Goal: Transaction & Acquisition: Book appointment/travel/reservation

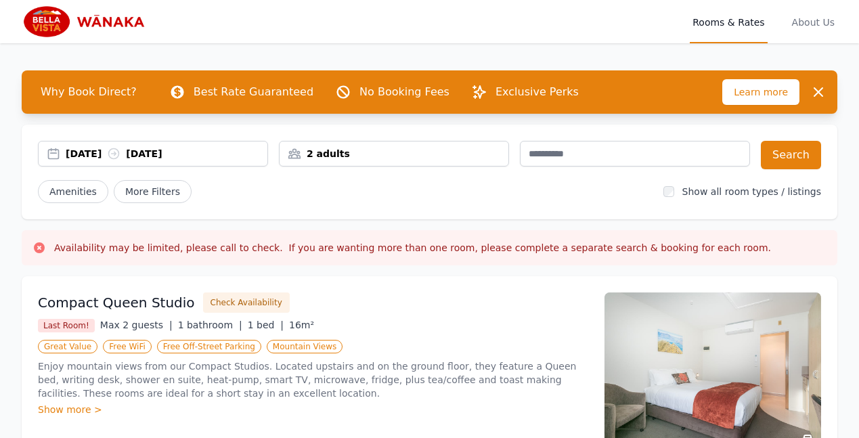
click at [205, 152] on div "[DATE] [DATE]" at bounding box center [167, 154] width 202 height 14
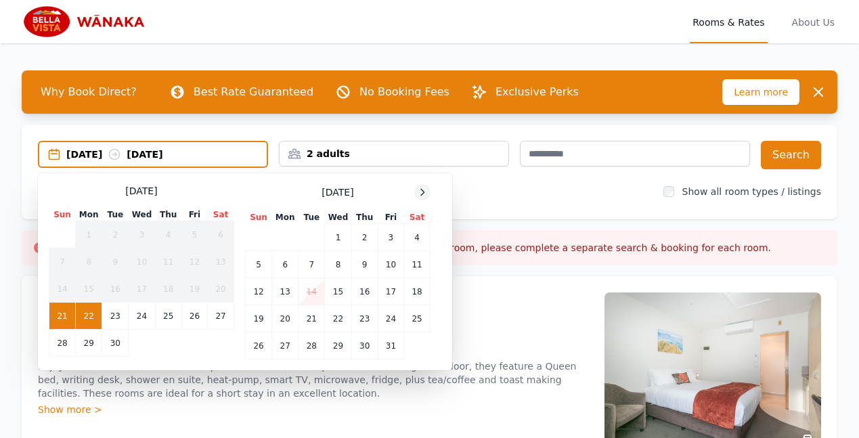
click at [420, 192] on icon at bounding box center [422, 192] width 11 height 11
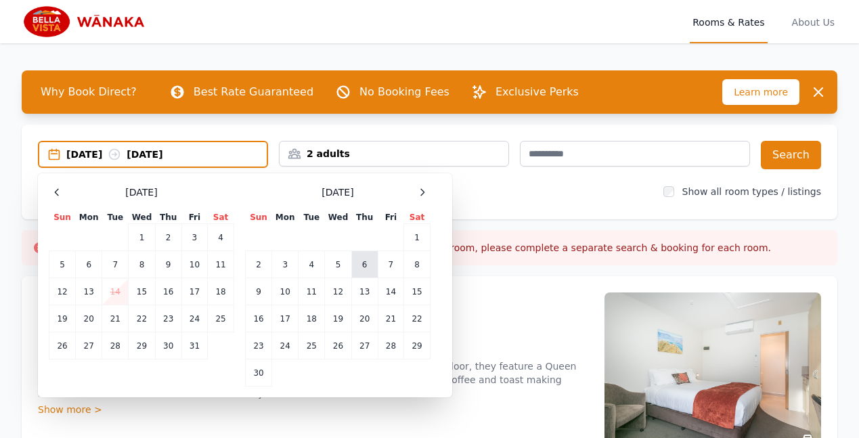
click at [364, 263] on td "6" at bounding box center [365, 264] width 26 height 27
click at [163, 156] on div "06 Nov 2025 --" at bounding box center [166, 155] width 200 height 14
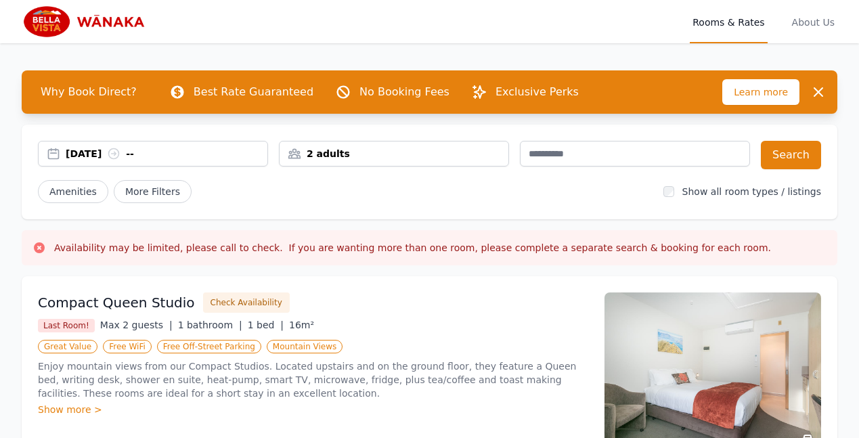
click at [165, 148] on div "06 Nov 2025 --" at bounding box center [167, 154] width 202 height 14
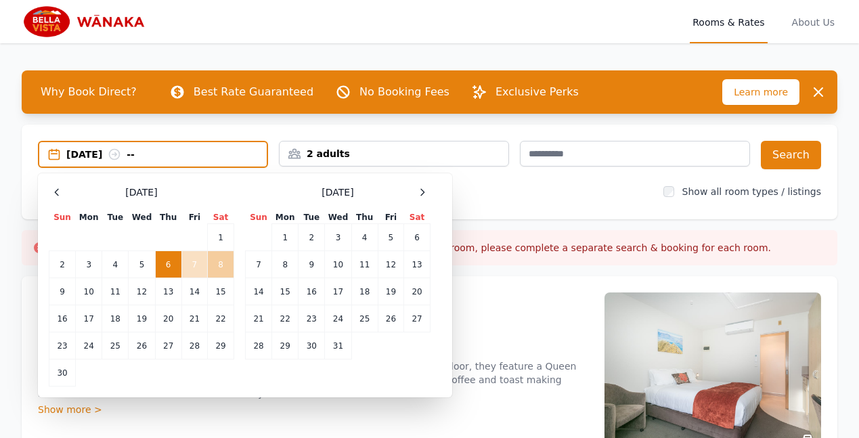
click at [217, 261] on td "8" at bounding box center [221, 264] width 26 height 27
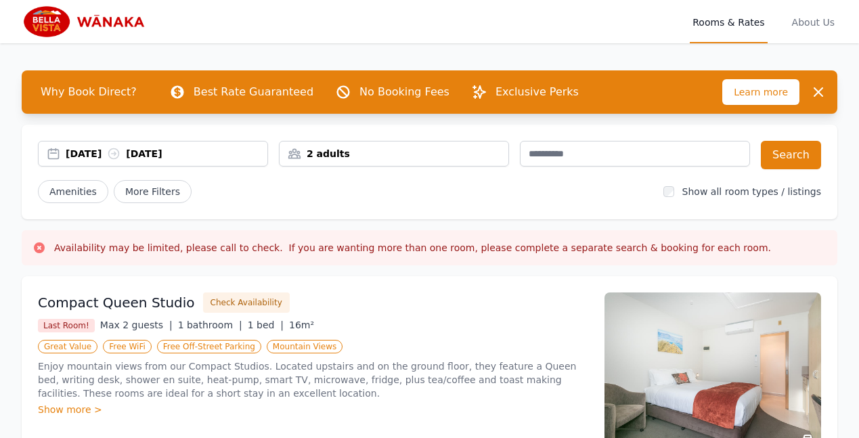
click at [417, 154] on div "2 adults" at bounding box center [394, 154] width 229 height 14
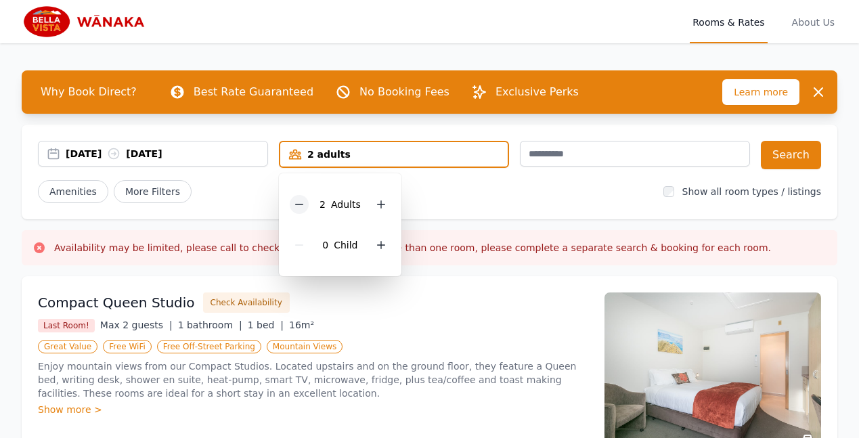
click at [298, 204] on icon at bounding box center [299, 204] width 11 height 11
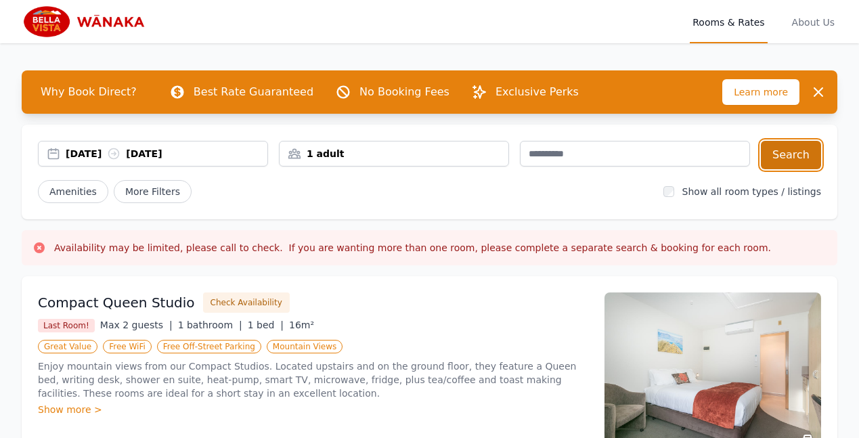
click at [797, 154] on button "Search" at bounding box center [791, 155] width 60 height 28
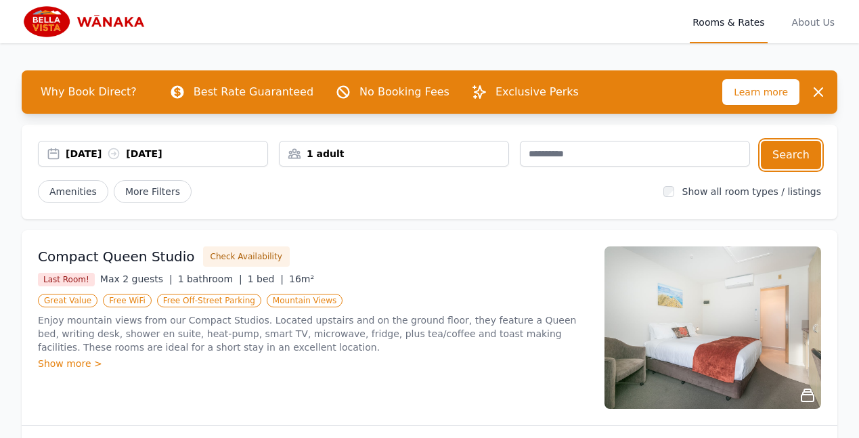
click at [207, 150] on div "06 Nov 2025 08 Nov 2025" at bounding box center [167, 154] width 202 height 14
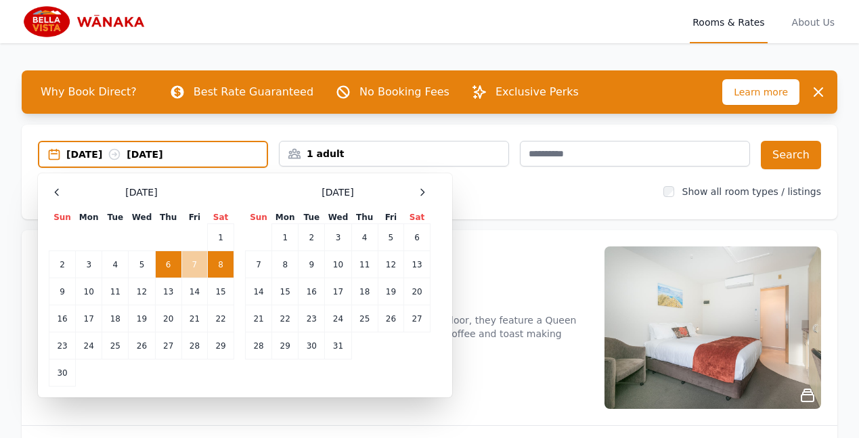
click at [190, 260] on td "7" at bounding box center [195, 264] width 26 height 27
click at [170, 263] on td "6" at bounding box center [168, 264] width 26 height 27
click at [191, 262] on td "7" at bounding box center [195, 264] width 26 height 27
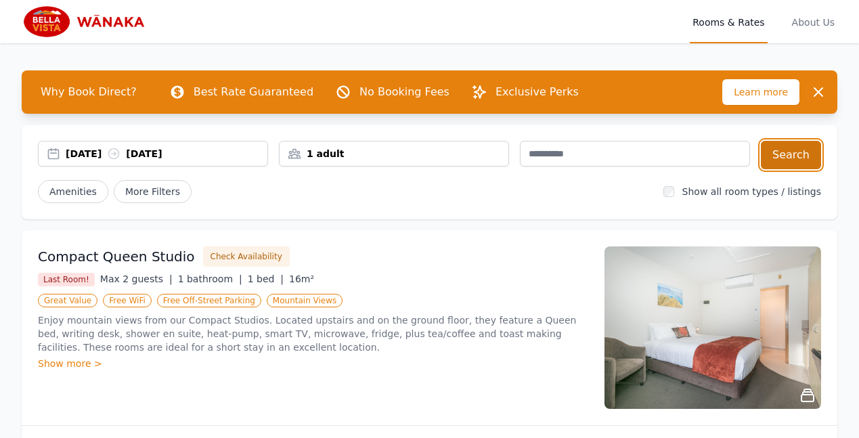
click at [794, 153] on button "Search" at bounding box center [791, 155] width 60 height 28
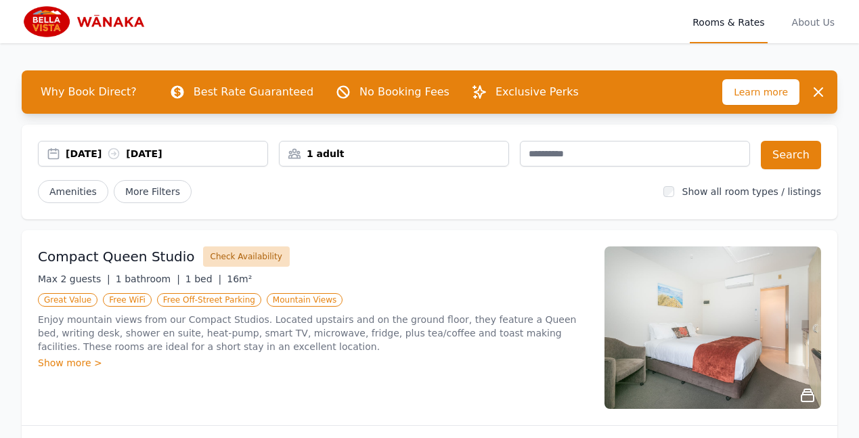
click at [211, 256] on button "Check Availability" at bounding box center [246, 257] width 87 height 20
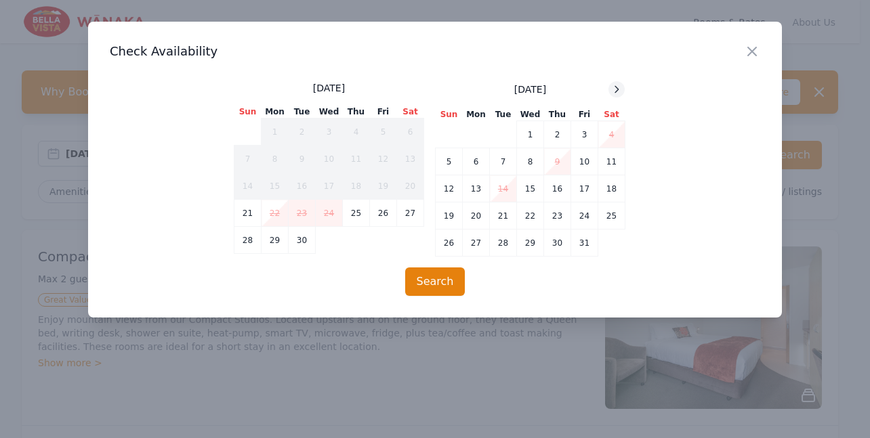
click at [614, 88] on icon at bounding box center [616, 89] width 11 height 11
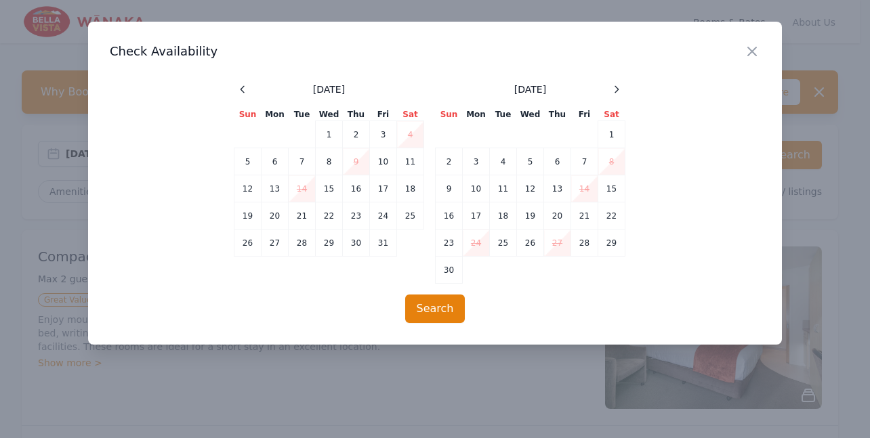
drag, startPoint x: 614, startPoint y: 88, endPoint x: 549, endPoint y: 95, distance: 65.4
click at [549, 95] on div "[DATE]" at bounding box center [530, 89] width 190 height 16
click at [749, 49] on icon "button" at bounding box center [752, 51] width 8 height 8
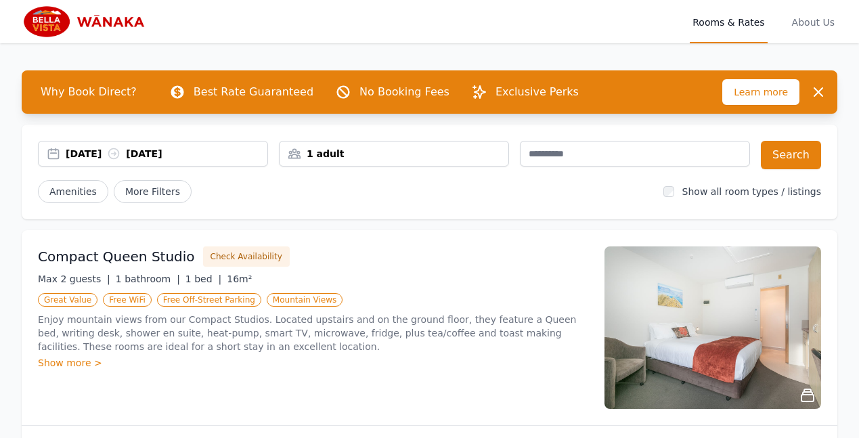
click at [121, 152] on div "06 Nov 2025 07 Nov 2025" at bounding box center [167, 154] width 202 height 14
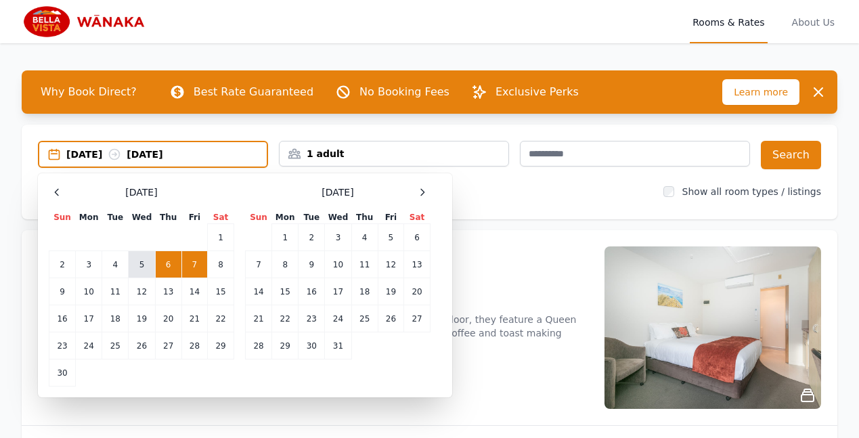
click at [142, 265] on td "5" at bounding box center [142, 264] width 26 height 27
click at [164, 261] on td "6" at bounding box center [168, 264] width 26 height 27
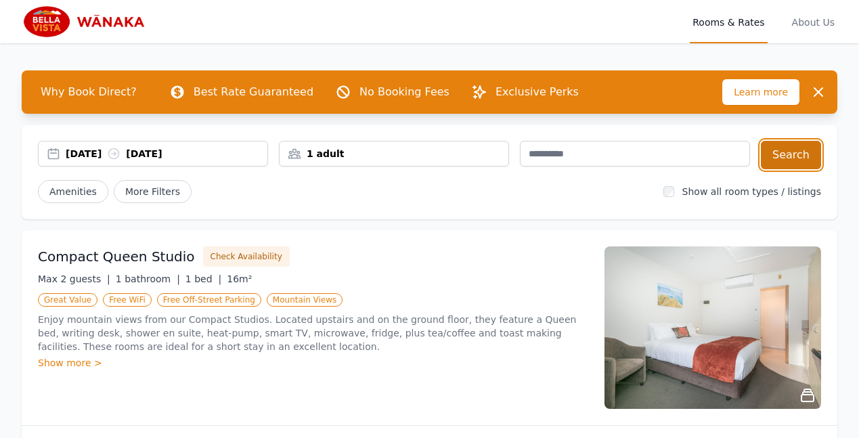
click at [785, 154] on button "Search" at bounding box center [791, 155] width 60 height 28
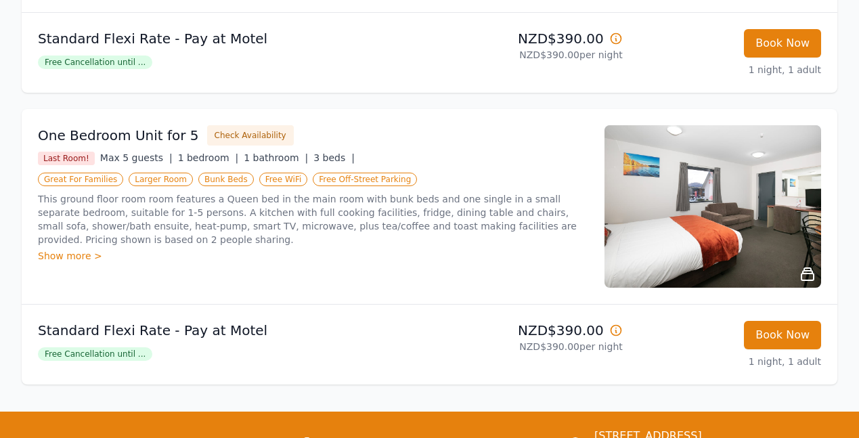
scroll to position [1625, 0]
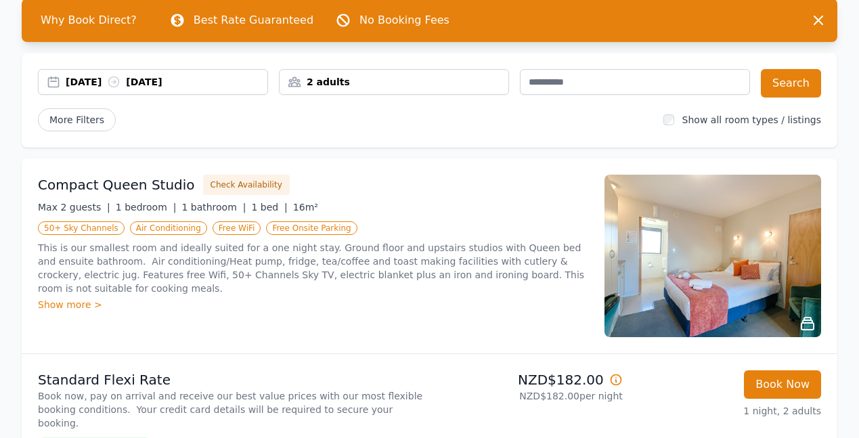
scroll to position [54, 0]
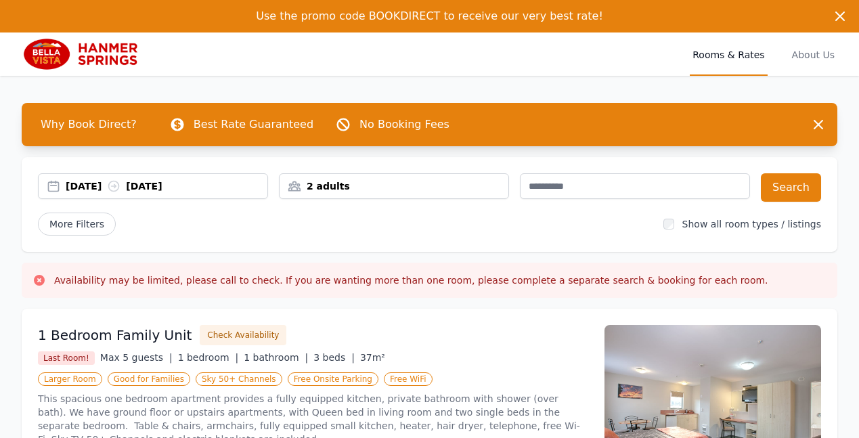
click at [208, 184] on div "[DATE] [DATE]" at bounding box center [167, 186] width 202 height 14
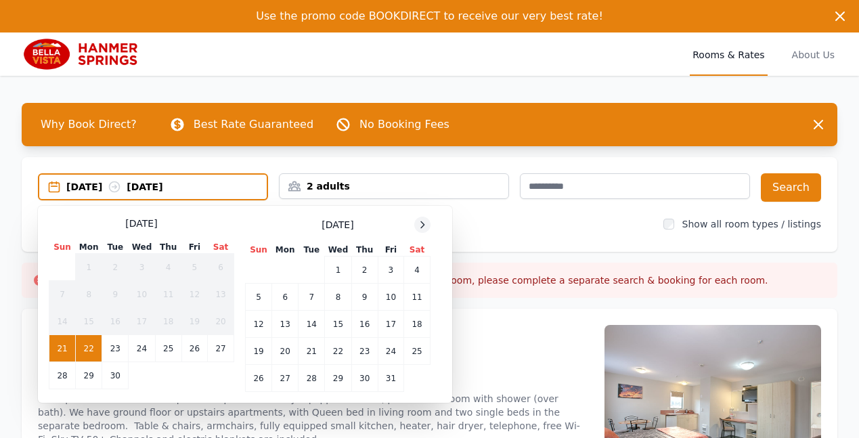
click at [421, 226] on icon at bounding box center [422, 224] width 11 height 11
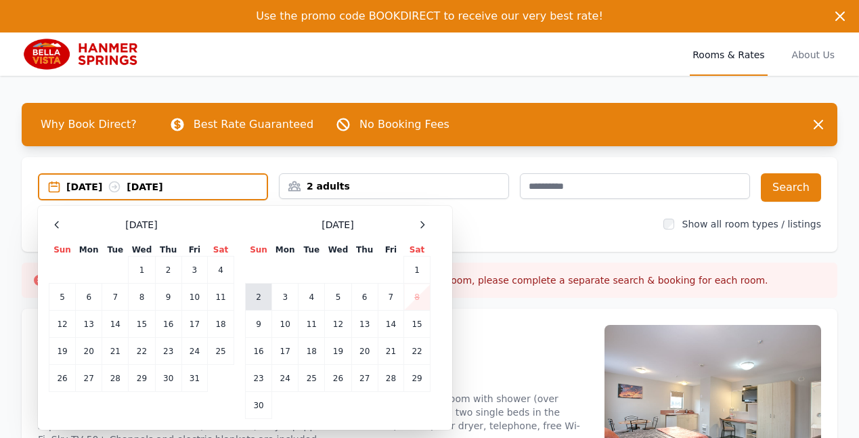
click at [257, 294] on td "2" at bounding box center [259, 297] width 26 height 27
click at [356, 182] on div "2 adults" at bounding box center [394, 186] width 229 height 14
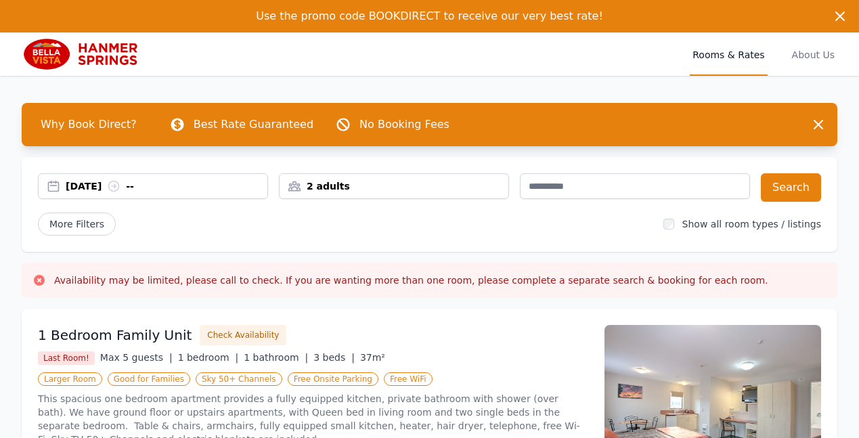
click at [179, 183] on div "[DATE] --" at bounding box center [167, 186] width 202 height 14
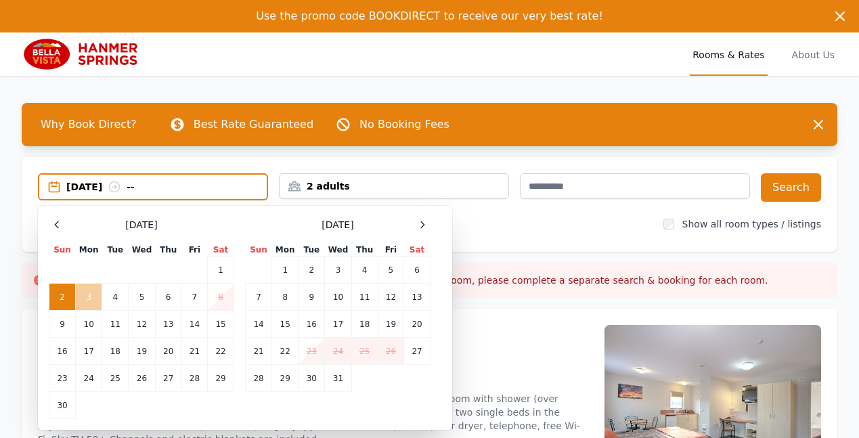
click at [87, 295] on td "3" at bounding box center [89, 297] width 26 height 27
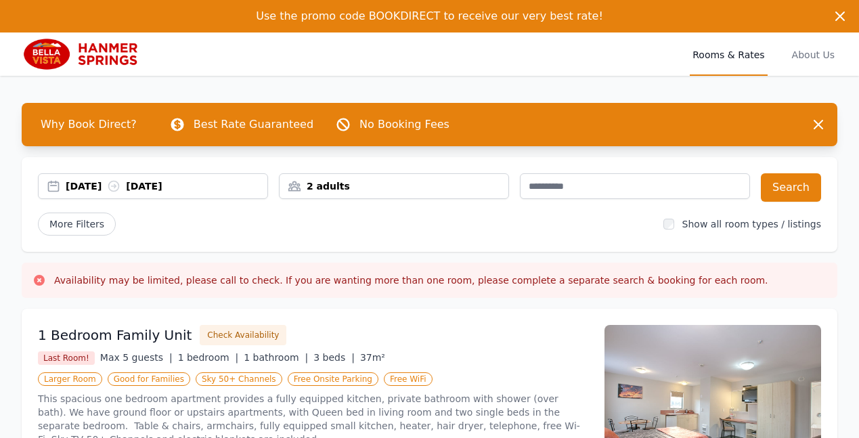
click at [354, 181] on div "2 adults" at bounding box center [394, 186] width 229 height 14
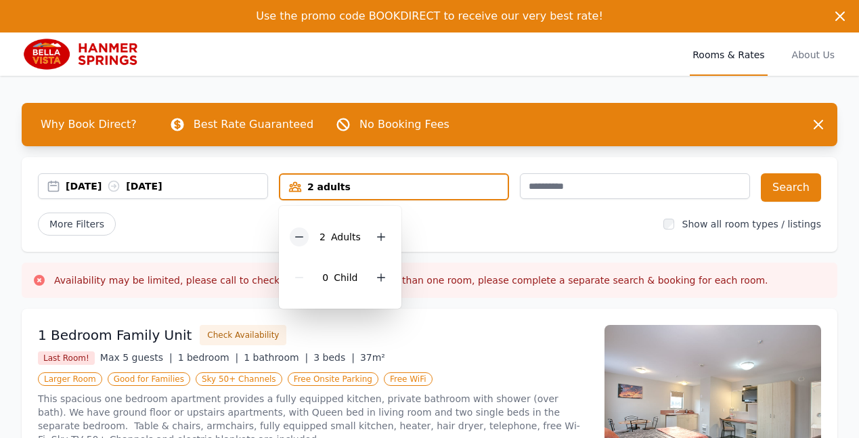
click at [302, 239] on icon at bounding box center [299, 237] width 11 height 11
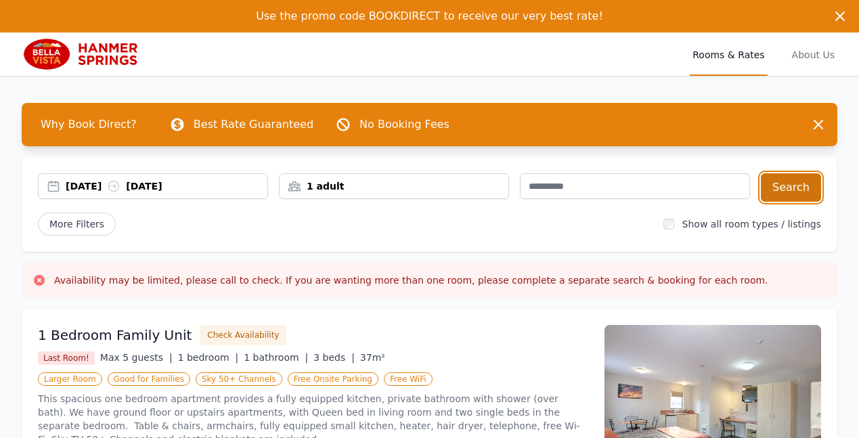
click at [790, 188] on button "Search" at bounding box center [791, 187] width 60 height 28
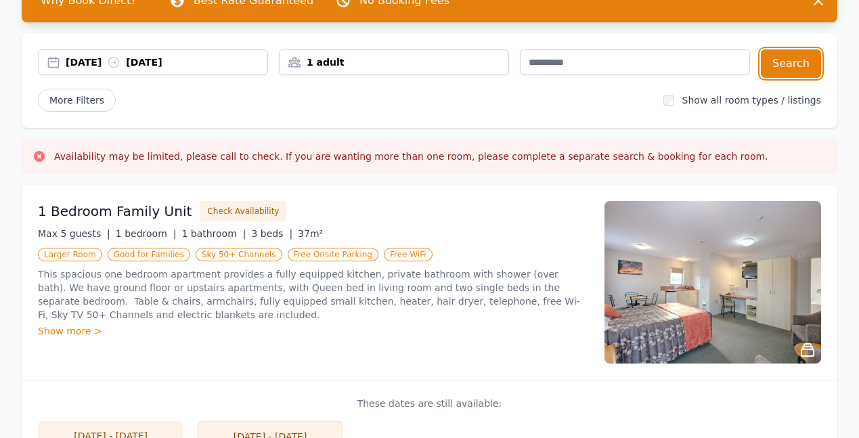
scroll to position [61, 0]
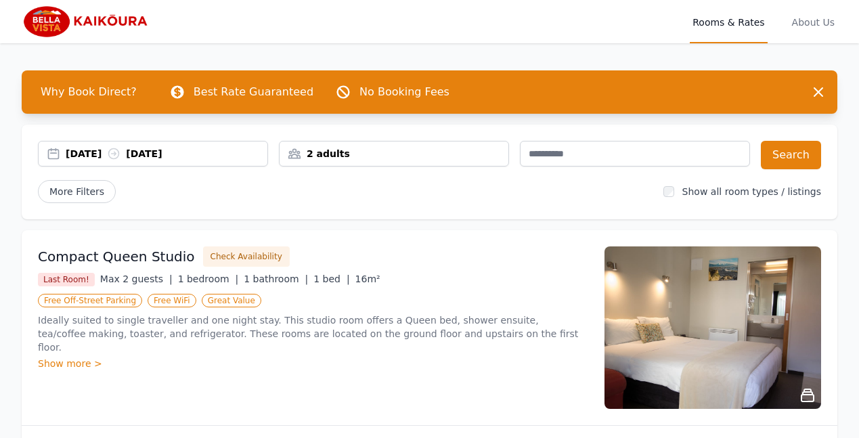
click at [207, 150] on div "[DATE] [DATE]" at bounding box center [167, 154] width 202 height 14
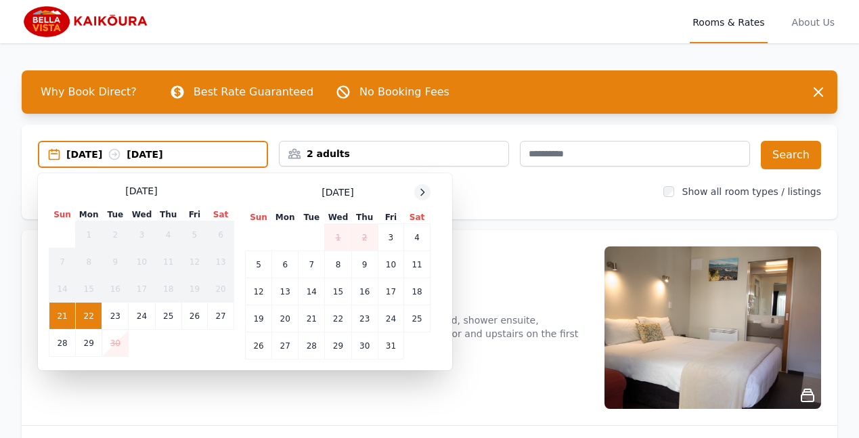
click at [419, 195] on icon at bounding box center [422, 192] width 11 height 11
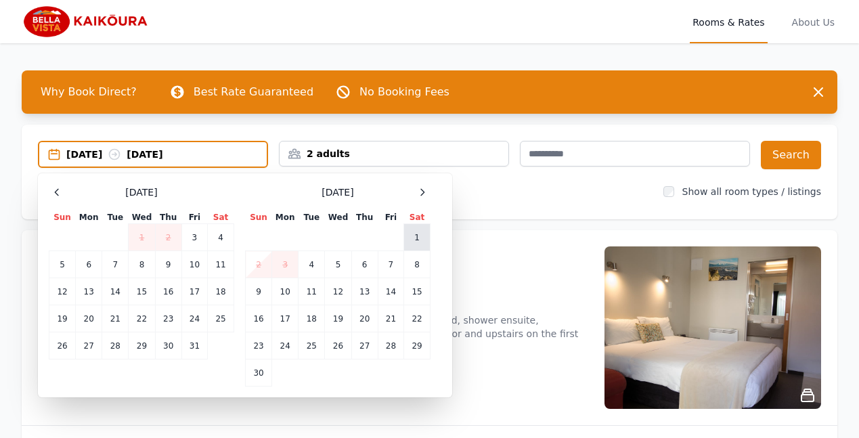
click at [416, 236] on td "1" at bounding box center [417, 237] width 26 height 27
click at [261, 267] on td "2" at bounding box center [259, 264] width 26 height 27
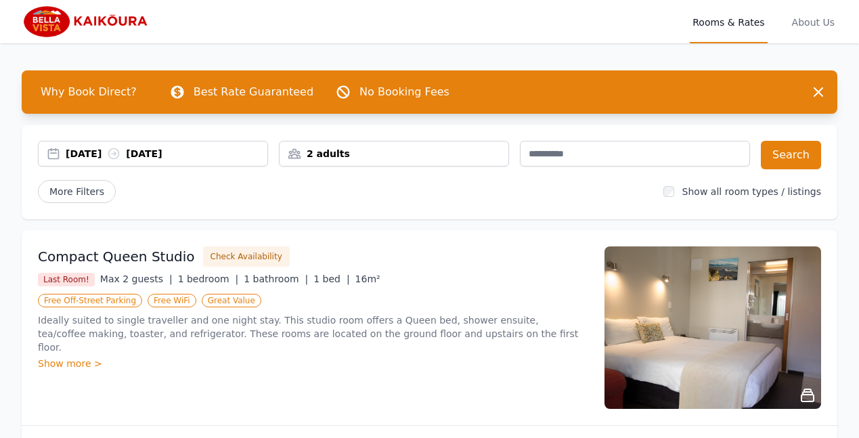
click at [317, 154] on div "2 adults" at bounding box center [394, 154] width 229 height 14
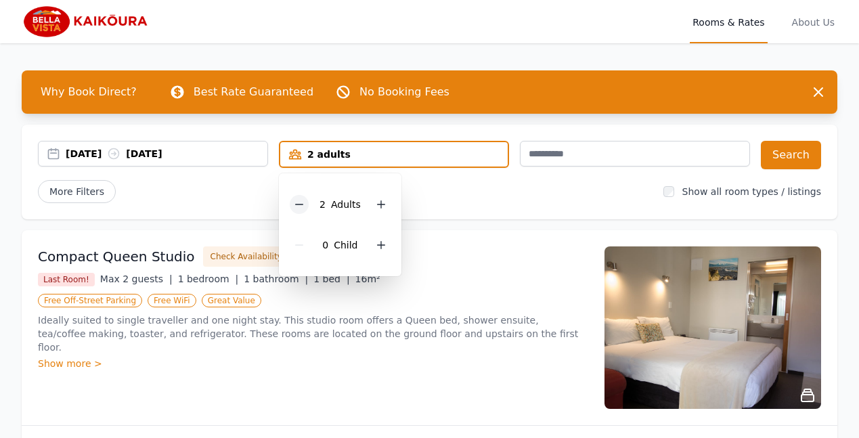
click at [303, 203] on icon at bounding box center [299, 204] width 11 height 11
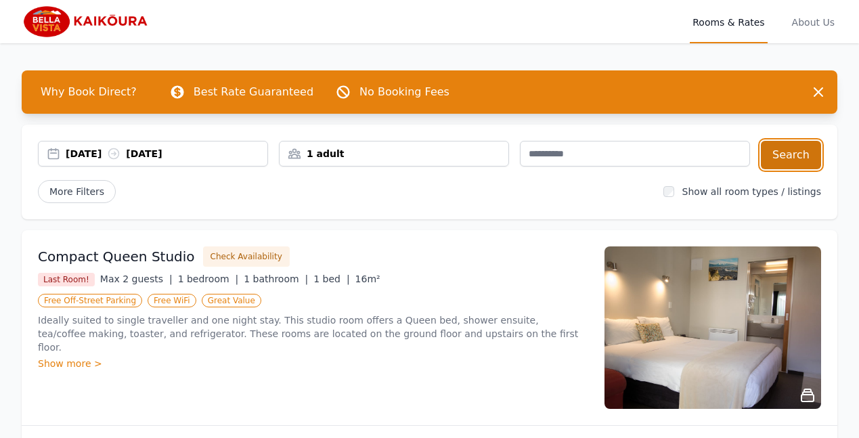
click at [783, 152] on button "Search" at bounding box center [791, 155] width 60 height 28
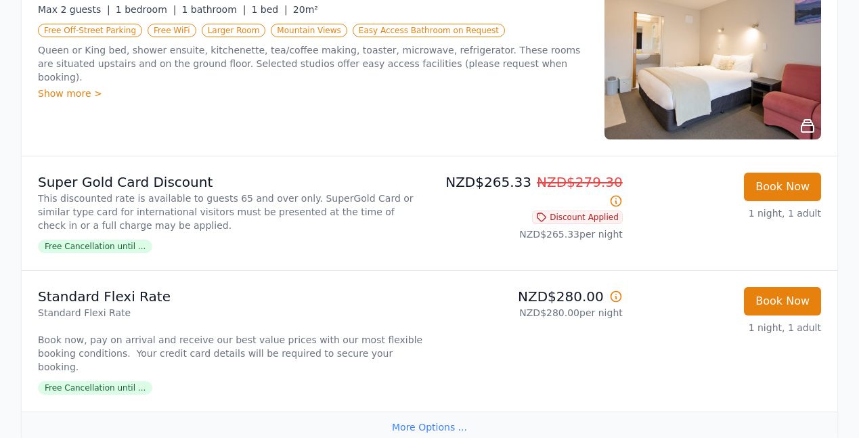
scroll to position [776, 0]
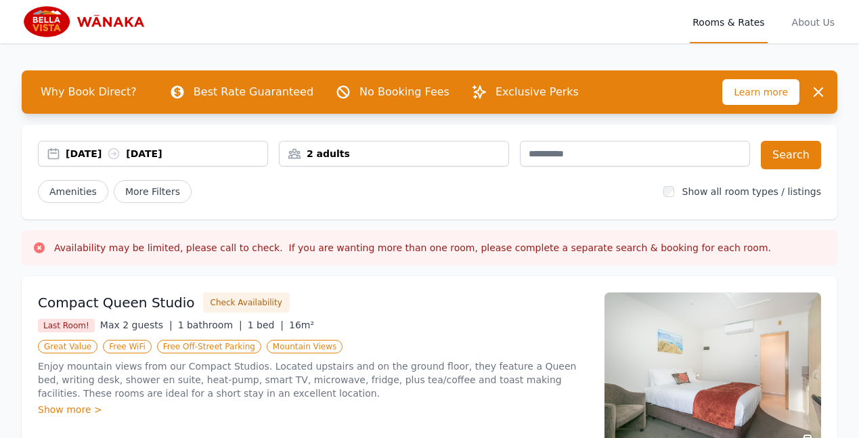
click at [209, 155] on div "[DATE] [DATE]" at bounding box center [167, 154] width 202 height 14
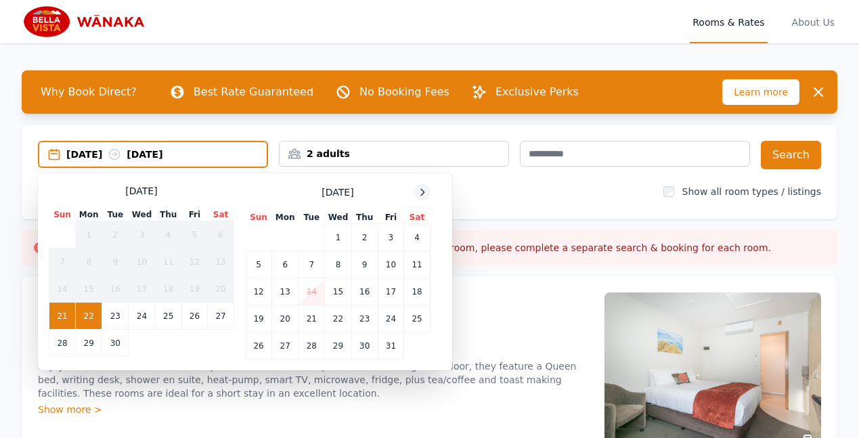
click at [421, 188] on icon at bounding box center [422, 192] width 11 height 11
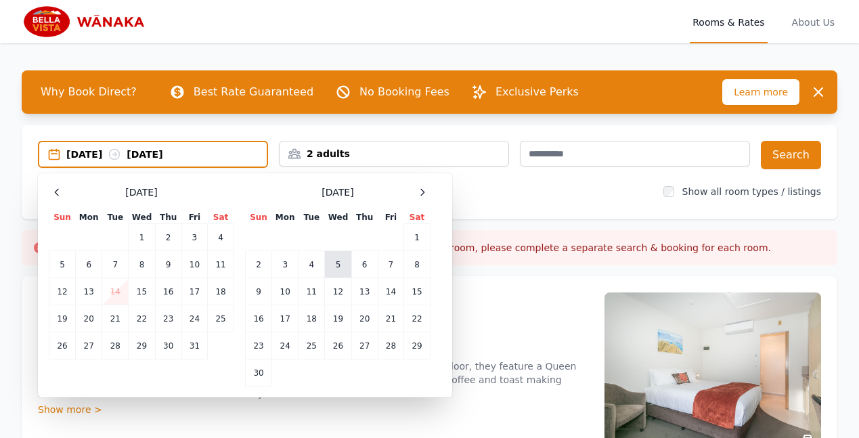
click at [337, 264] on td "5" at bounding box center [338, 264] width 26 height 27
click at [390, 262] on td "7" at bounding box center [391, 264] width 26 height 27
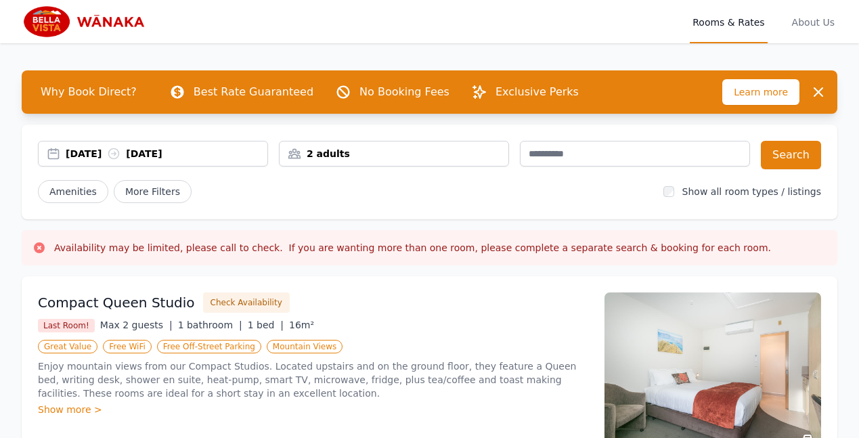
click at [313, 150] on div "2 adults" at bounding box center [394, 154] width 229 height 14
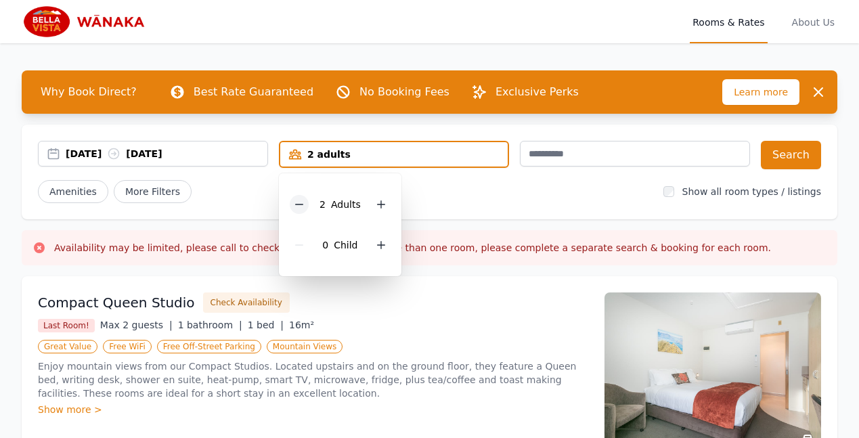
click at [302, 205] on icon at bounding box center [299, 204] width 11 height 11
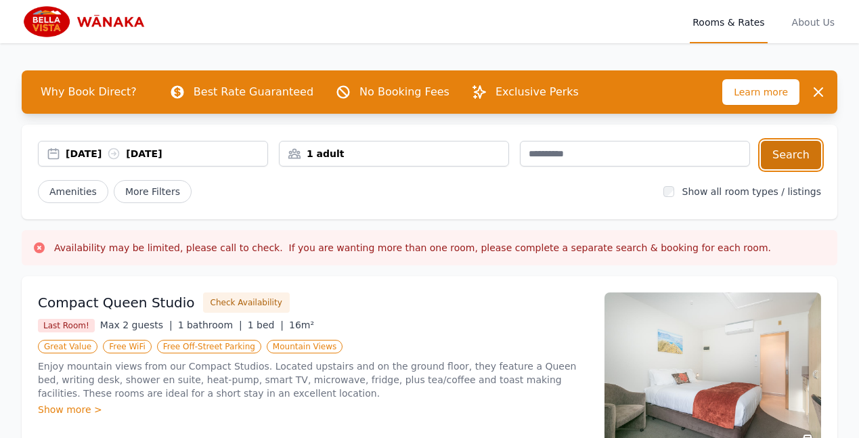
click at [789, 152] on button "Search" at bounding box center [791, 155] width 60 height 28
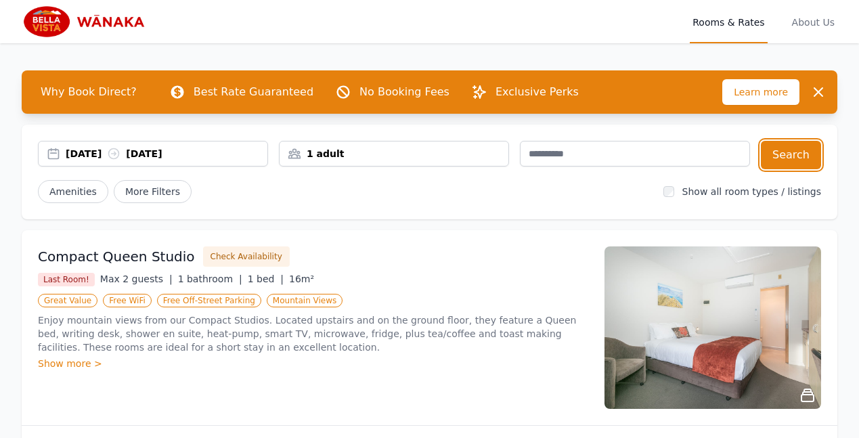
click at [123, 150] on div "05 Nov 2025 07 Nov 2025" at bounding box center [167, 154] width 202 height 14
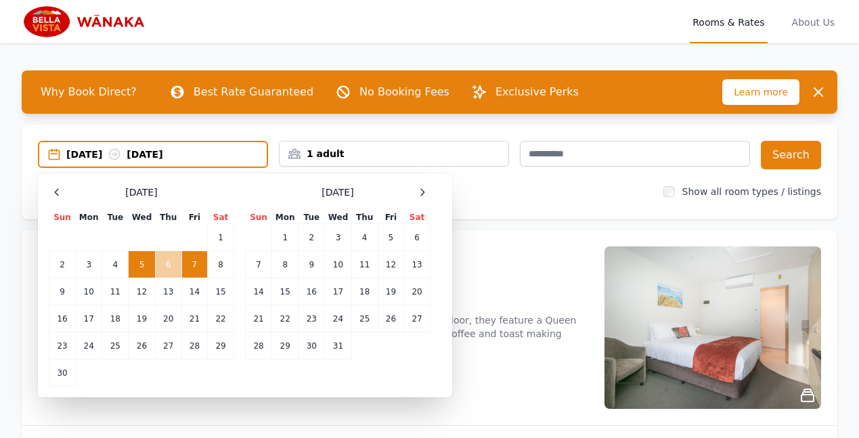
click at [167, 266] on td "6" at bounding box center [168, 264] width 26 height 27
click at [194, 263] on td "7" at bounding box center [195, 264] width 26 height 27
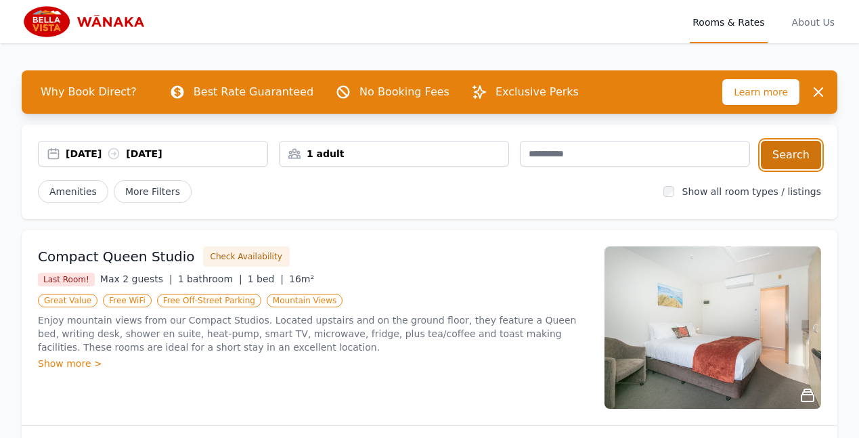
click at [791, 156] on button "Search" at bounding box center [791, 155] width 60 height 28
click at [70, 151] on div "06 Nov 2025 07 Nov 2025" at bounding box center [167, 154] width 202 height 14
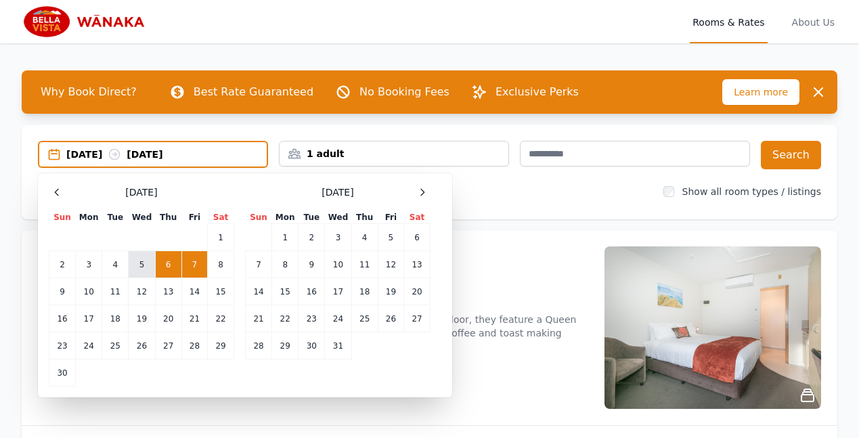
click at [137, 261] on td "5" at bounding box center [142, 264] width 26 height 27
click at [167, 150] on div "05 Nov 2025 --" at bounding box center [166, 155] width 200 height 14
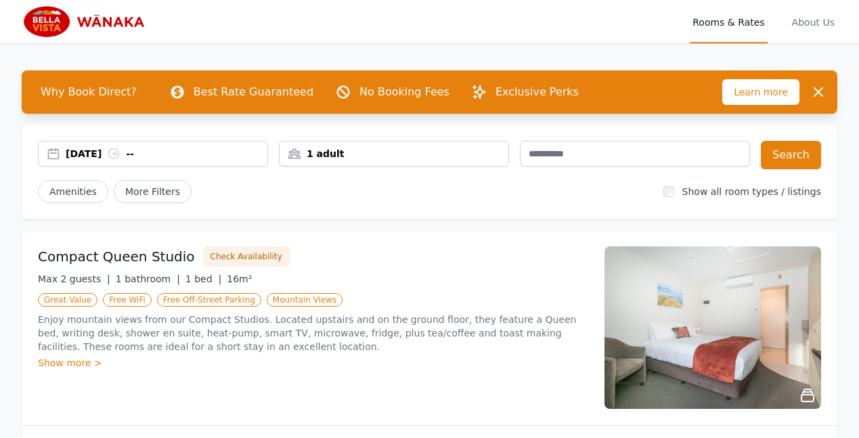
click at [54, 153] on div "05 Nov 2025 --" at bounding box center [153, 154] width 229 height 14
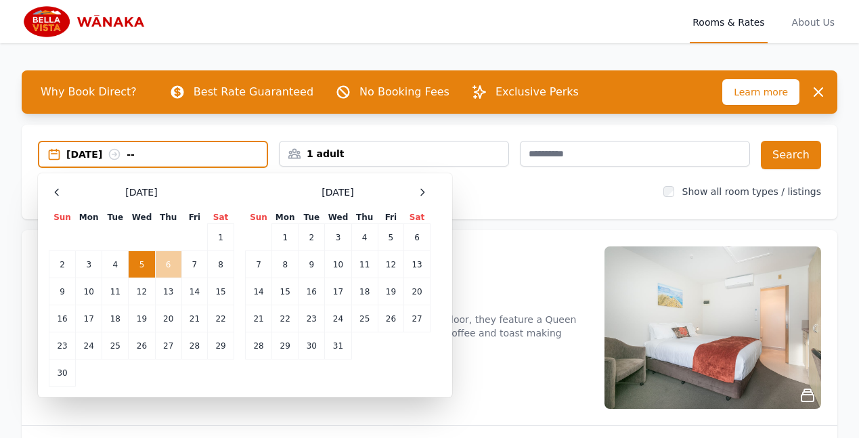
click at [165, 263] on td "6" at bounding box center [168, 264] width 26 height 27
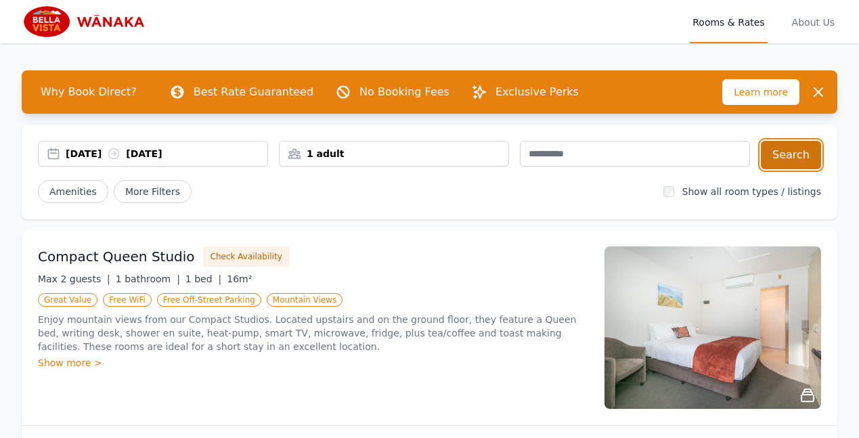
click at [785, 152] on button "Search" at bounding box center [791, 155] width 60 height 28
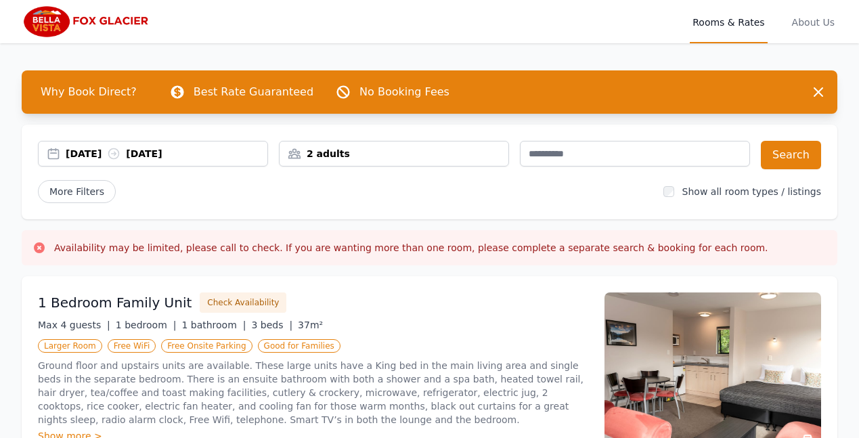
click at [201, 149] on div "[DATE] [DATE]" at bounding box center [167, 154] width 202 height 14
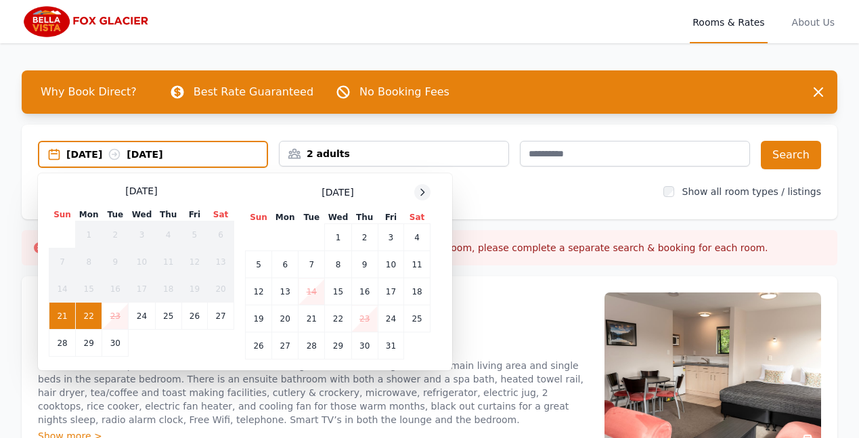
click at [423, 192] on icon at bounding box center [422, 192] width 11 height 11
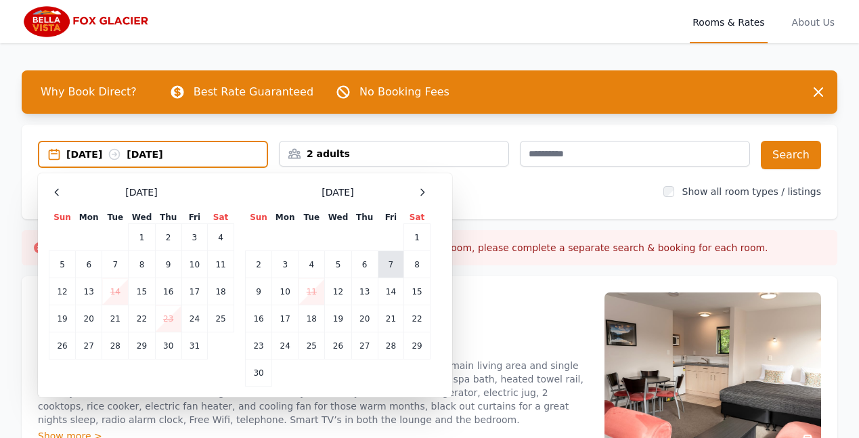
click at [388, 263] on td "7" at bounding box center [391, 264] width 26 height 27
click at [180, 154] on div "07 Nov 2025 --" at bounding box center [166, 155] width 200 height 14
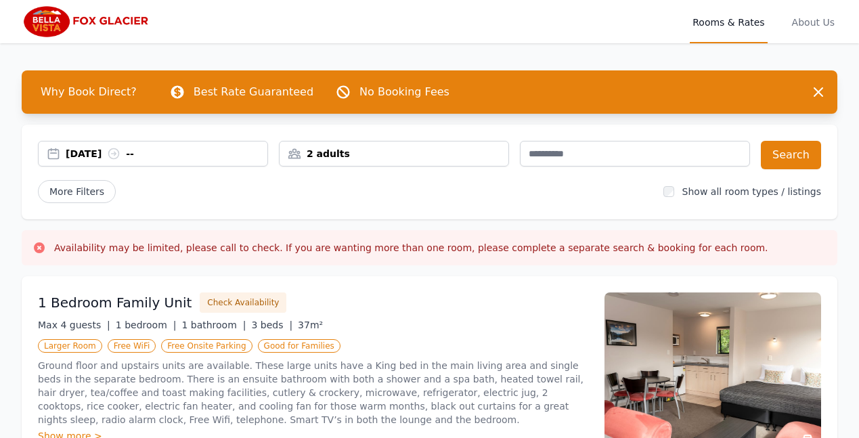
click at [106, 154] on div "07 Nov 2025 --" at bounding box center [167, 154] width 202 height 14
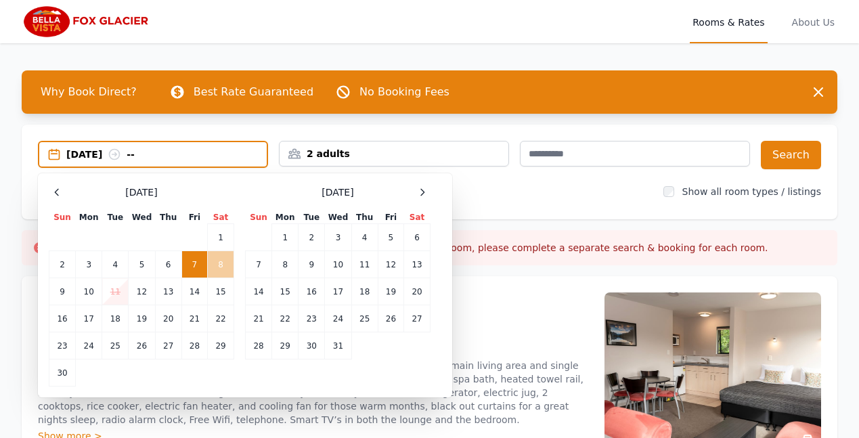
click at [215, 261] on td "8" at bounding box center [221, 264] width 26 height 27
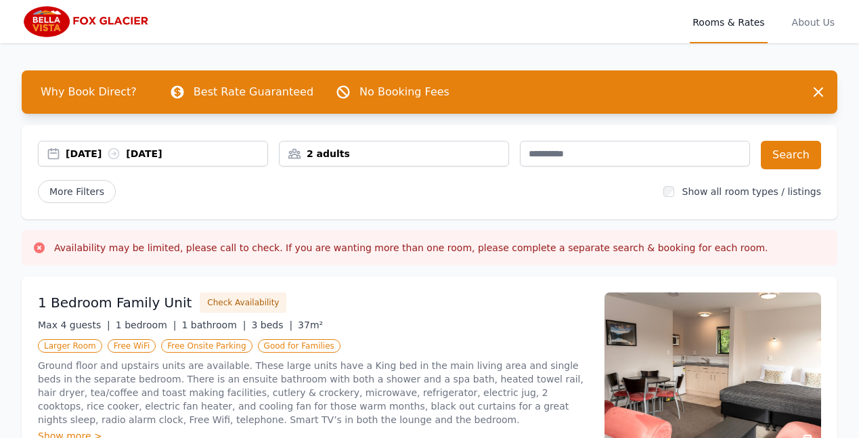
click at [297, 154] on div "2 adults" at bounding box center [394, 154] width 229 height 14
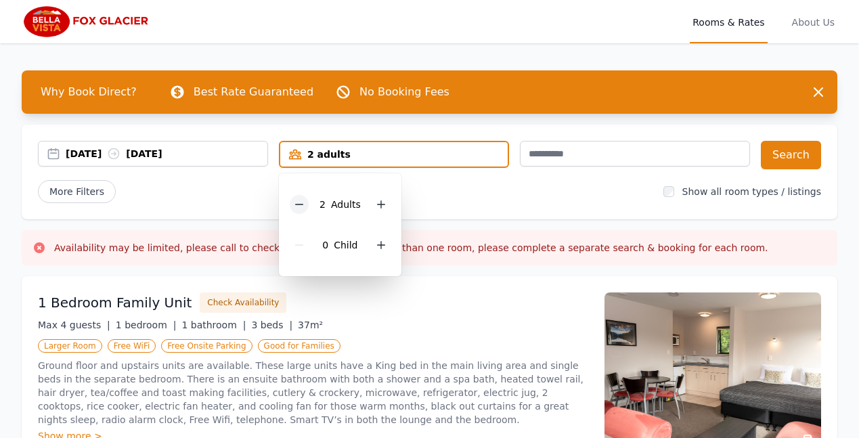
click at [302, 200] on icon at bounding box center [299, 204] width 11 height 11
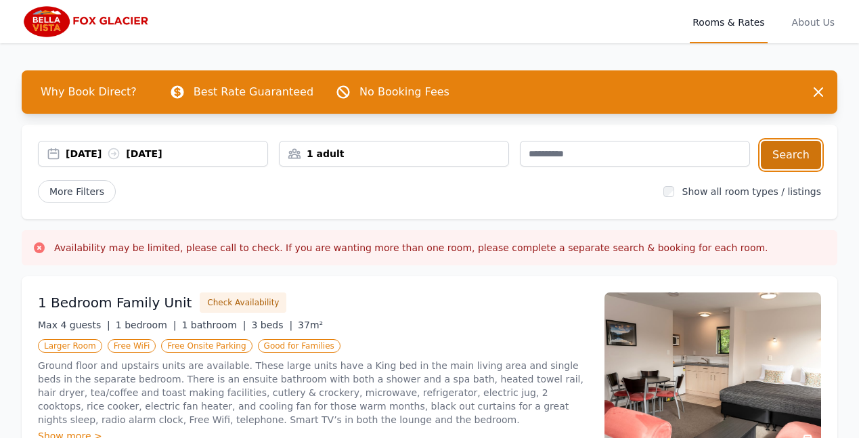
click at [786, 154] on button "Search" at bounding box center [791, 155] width 60 height 28
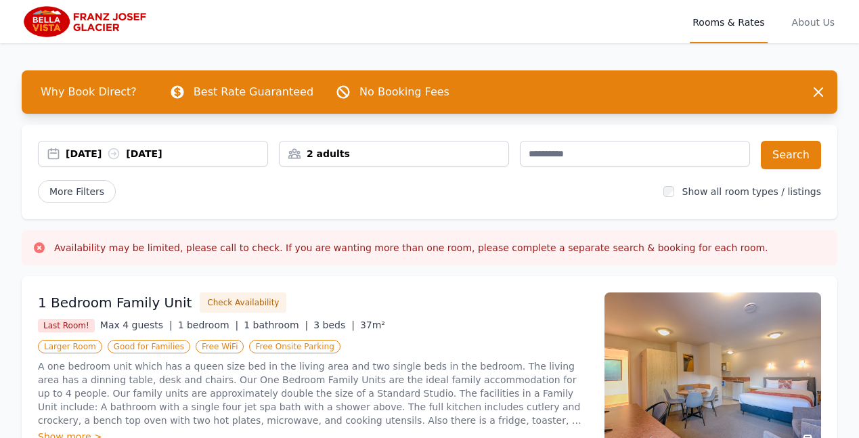
click at [213, 150] on div "[DATE] [DATE]" at bounding box center [167, 154] width 202 height 14
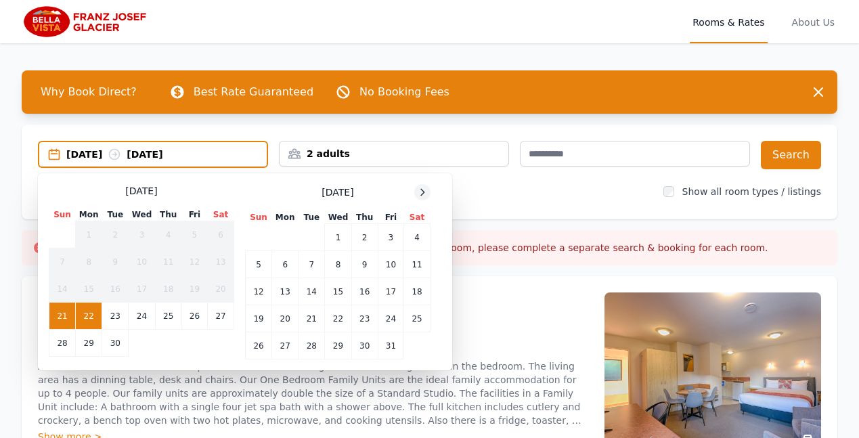
click at [421, 193] on icon at bounding box center [422, 192] width 11 height 11
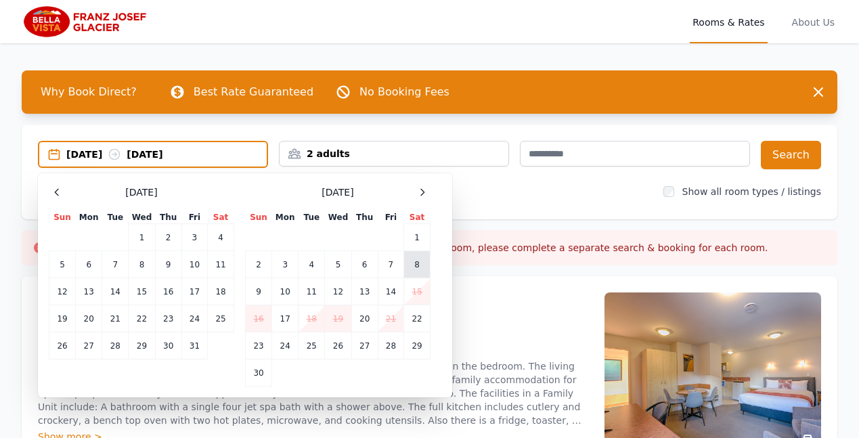
click at [419, 261] on td "8" at bounding box center [417, 264] width 26 height 27
click at [169, 154] on div "[DATE] --" at bounding box center [166, 155] width 200 height 14
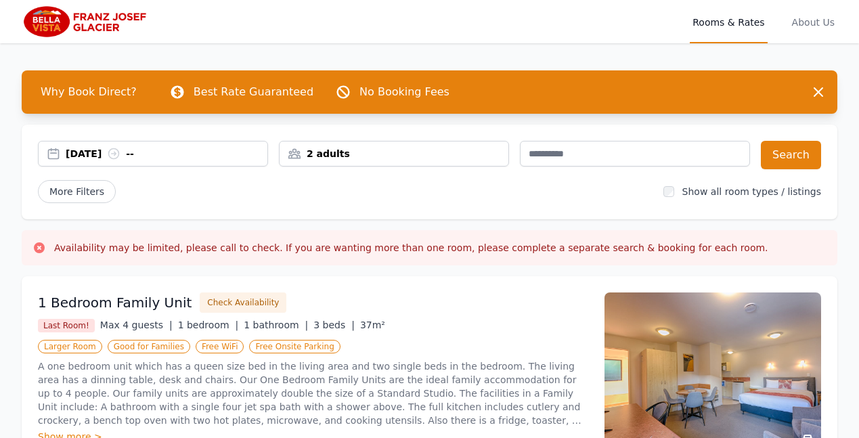
click at [163, 158] on div "[DATE] --" at bounding box center [167, 154] width 202 height 14
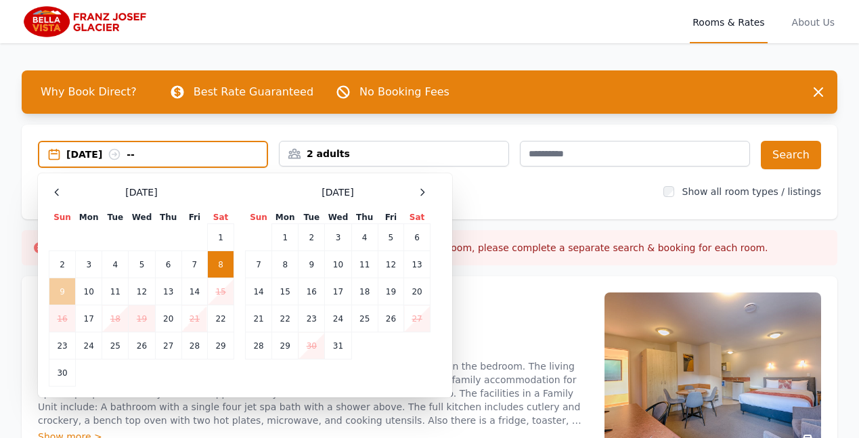
click at [63, 293] on td "9" at bounding box center [62, 291] width 26 height 27
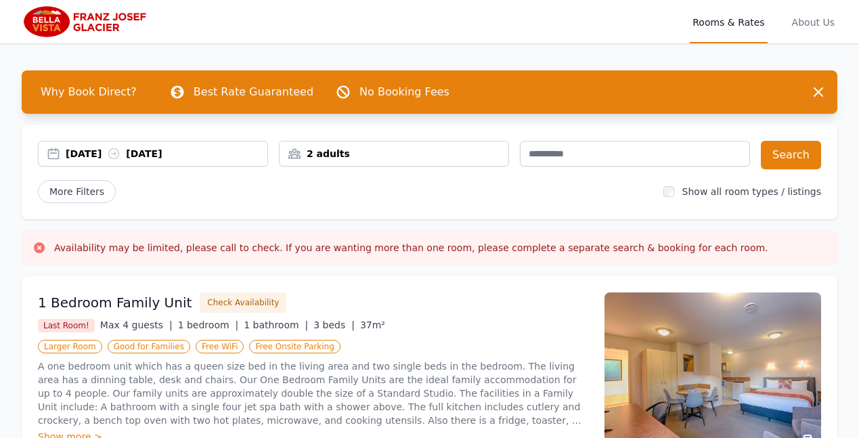
click at [319, 156] on div "2 adults" at bounding box center [394, 154] width 229 height 14
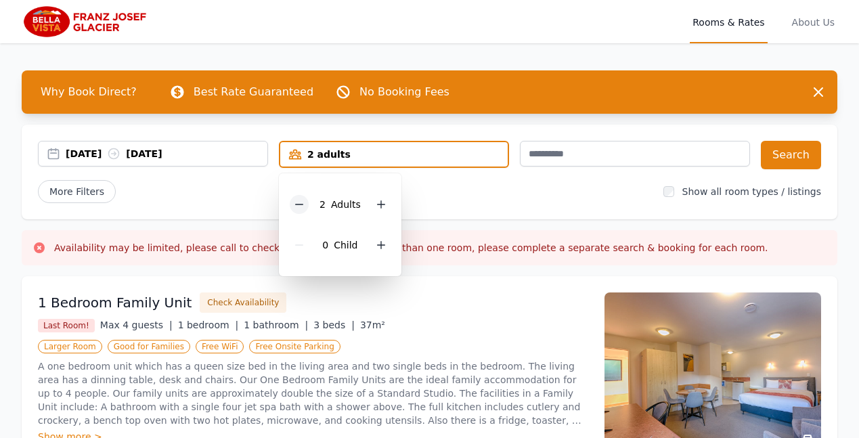
click at [299, 205] on icon at bounding box center [299, 205] width 7 height 0
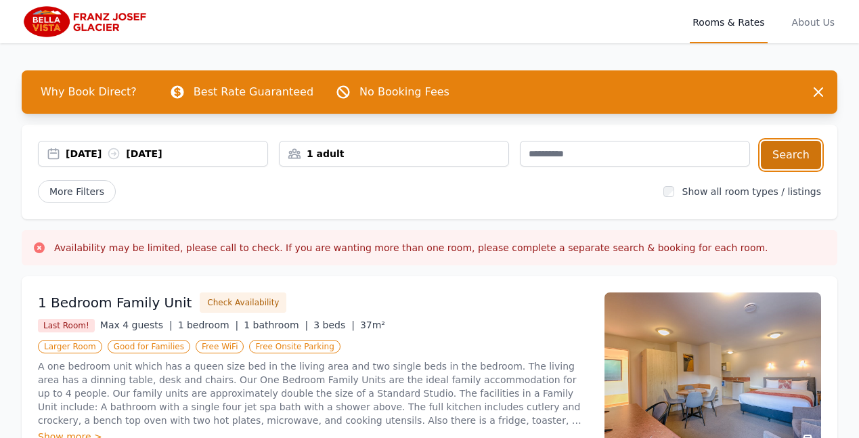
click at [792, 154] on button "Search" at bounding box center [791, 155] width 60 height 28
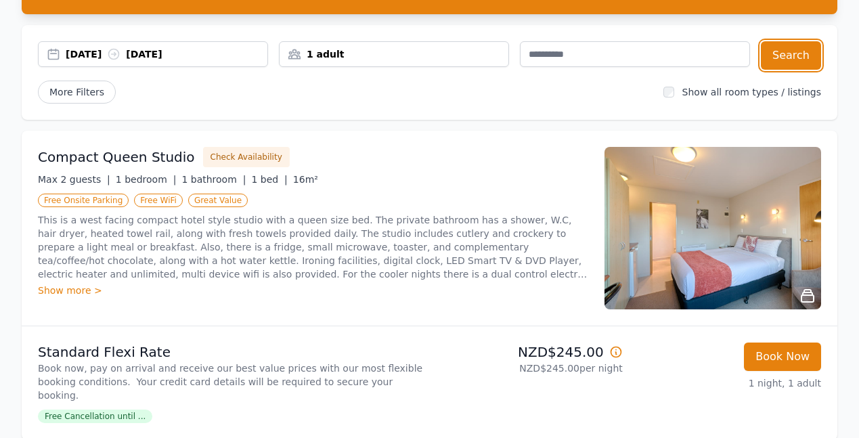
scroll to position [45, 0]
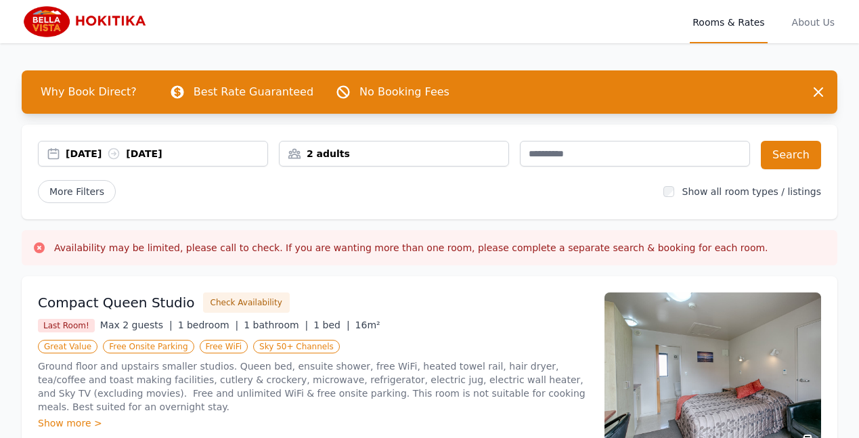
click at [201, 152] on div "[DATE] [DATE]" at bounding box center [167, 154] width 202 height 14
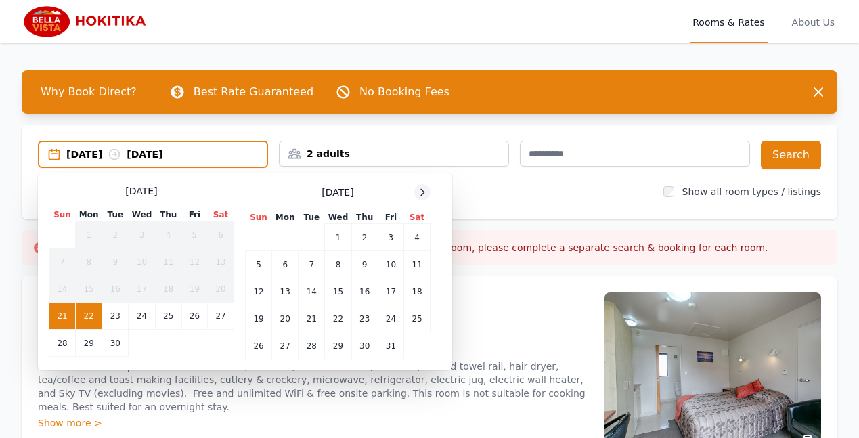
click at [421, 192] on icon at bounding box center [422, 192] width 11 height 11
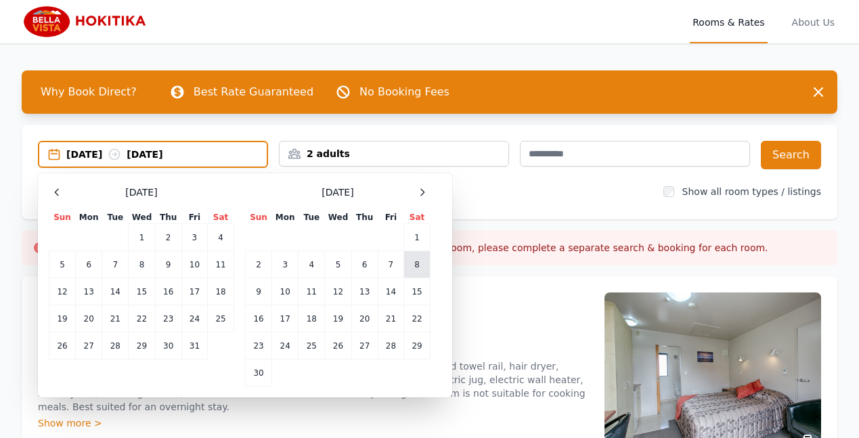
click at [417, 261] on td "8" at bounding box center [417, 264] width 26 height 27
click at [169, 152] on div "[DATE] --" at bounding box center [166, 155] width 200 height 14
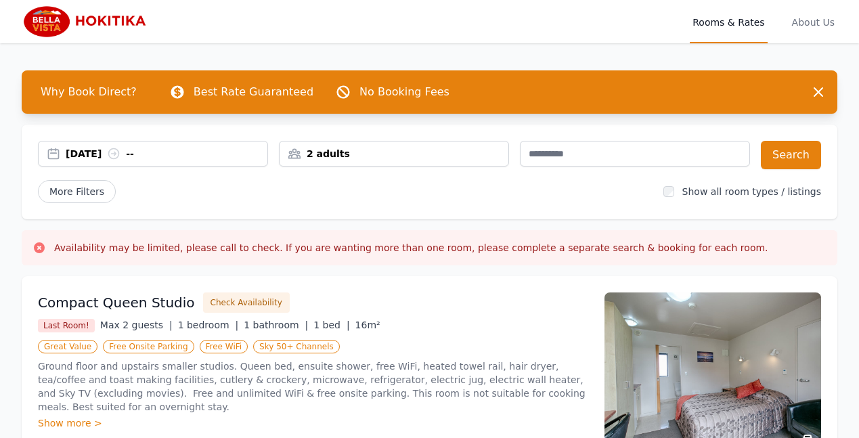
click at [96, 153] on div "[DATE] --" at bounding box center [167, 154] width 202 height 14
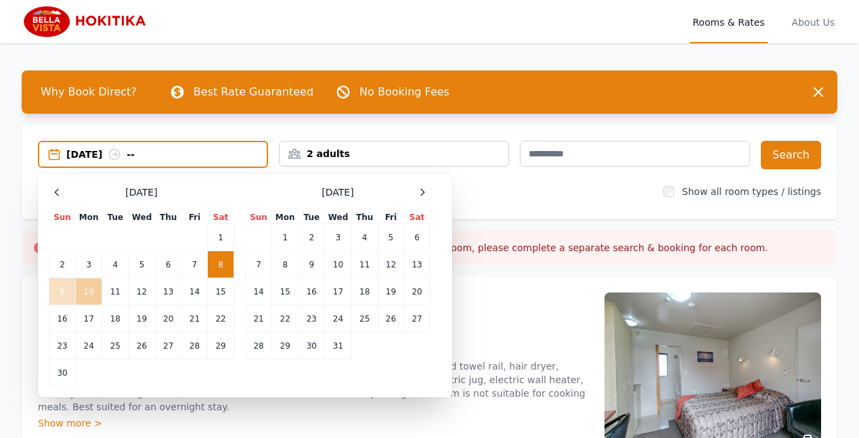
click at [87, 289] on td "10" at bounding box center [89, 291] width 26 height 27
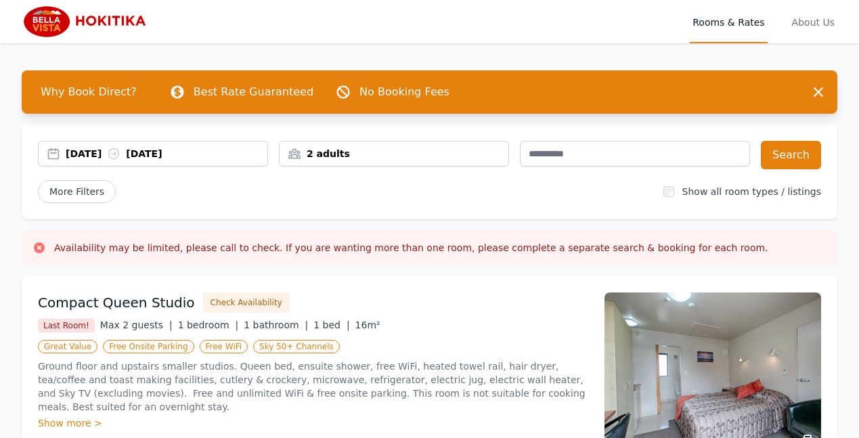
click at [311, 153] on div "2 adults" at bounding box center [394, 154] width 229 height 14
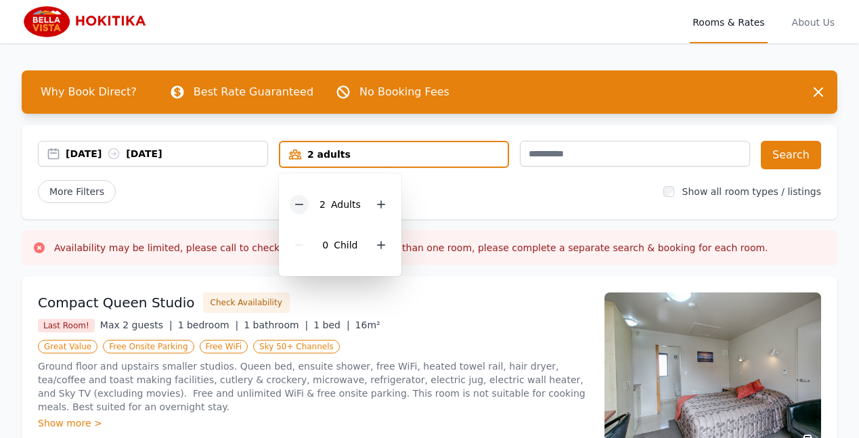
click at [301, 200] on icon at bounding box center [299, 204] width 11 height 11
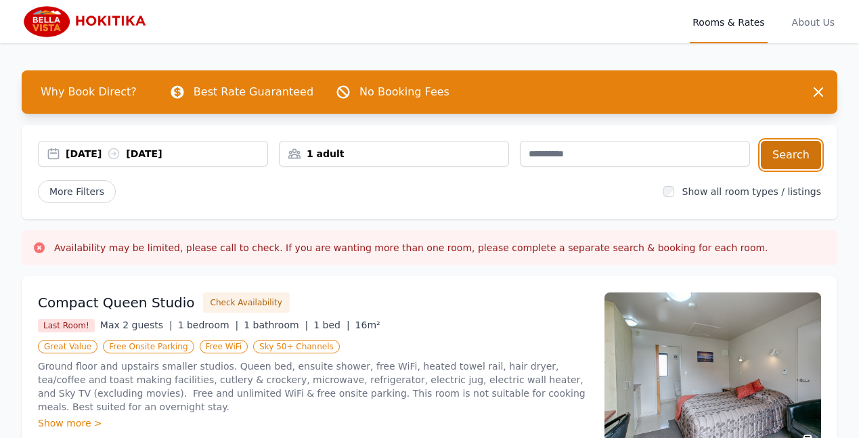
click at [788, 150] on button "Search" at bounding box center [791, 155] width 60 height 28
